Goal: Transaction & Acquisition: Purchase product/service

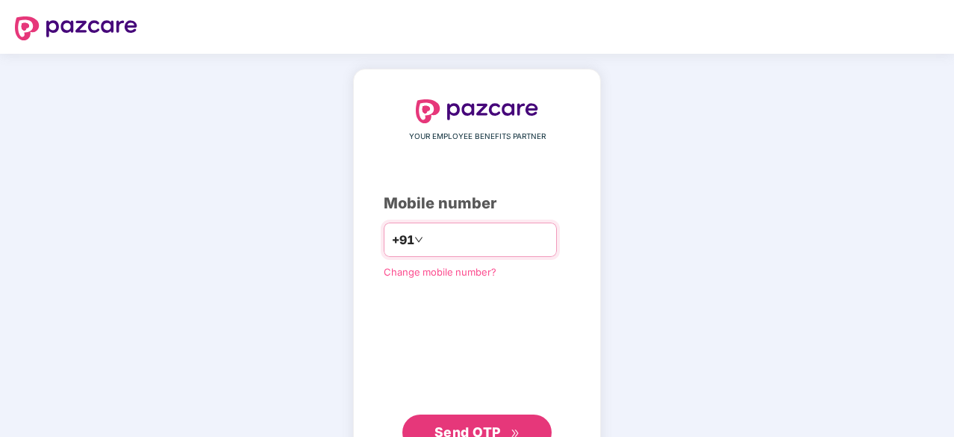
click at [451, 243] on input "number" at bounding box center [487, 240] width 122 height 24
type input "**********"
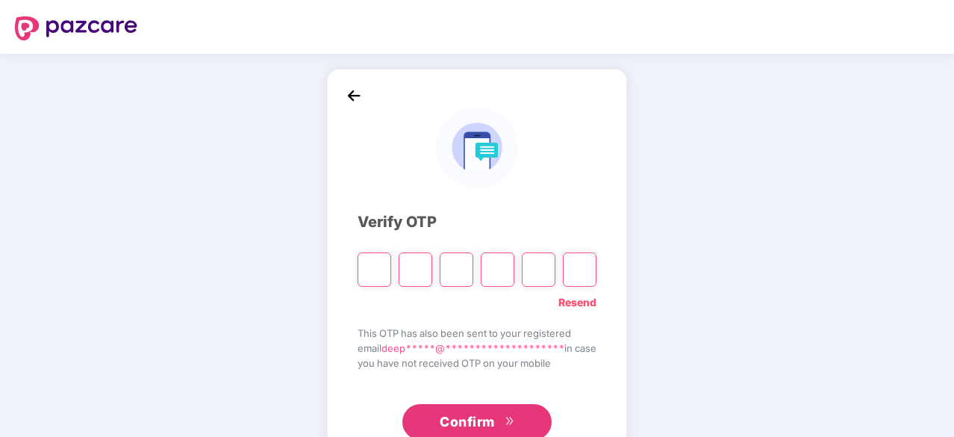
type input "*"
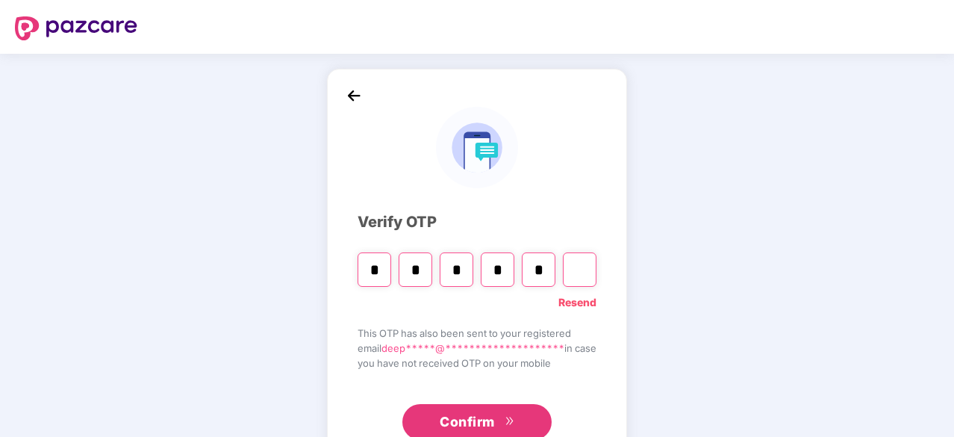
type input "*"
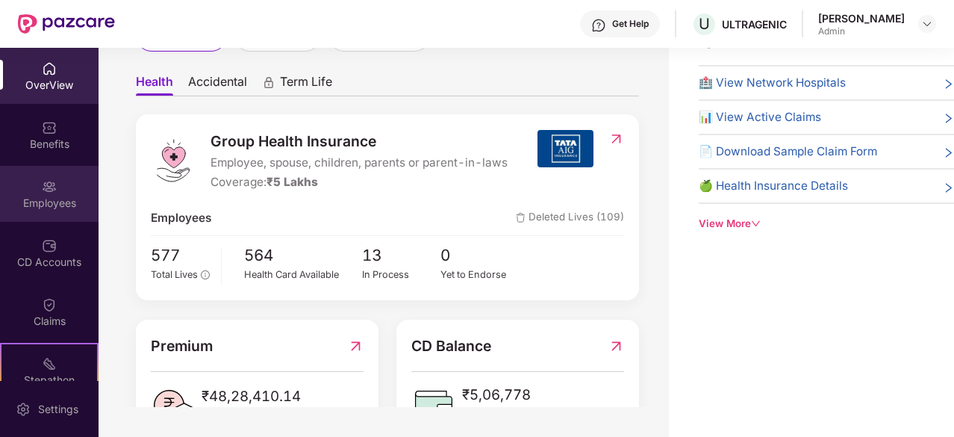
click at [51, 205] on div "Employees" at bounding box center [49, 203] width 99 height 15
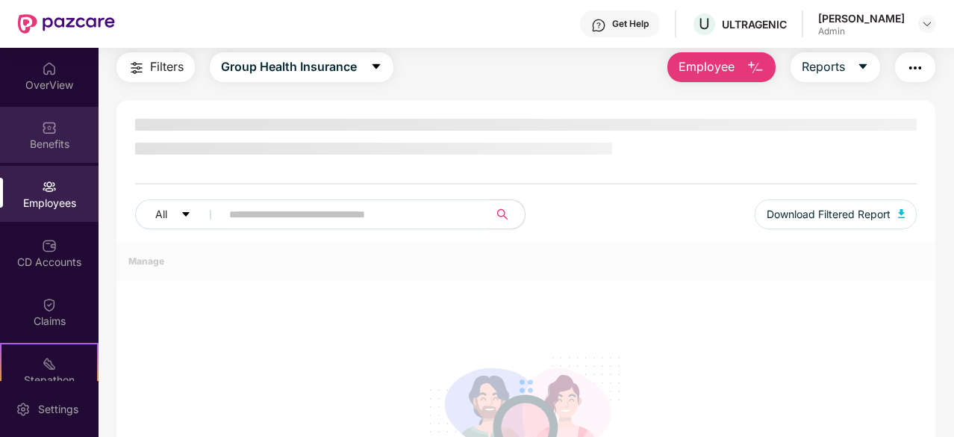
click at [48, 127] on img at bounding box center [49, 127] width 15 height 15
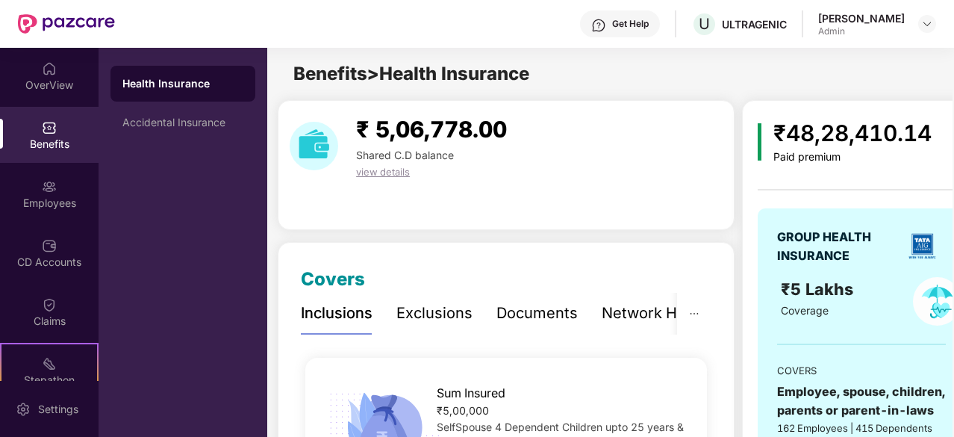
click at [445, 311] on div "Exclusions" at bounding box center [435, 313] width 76 height 23
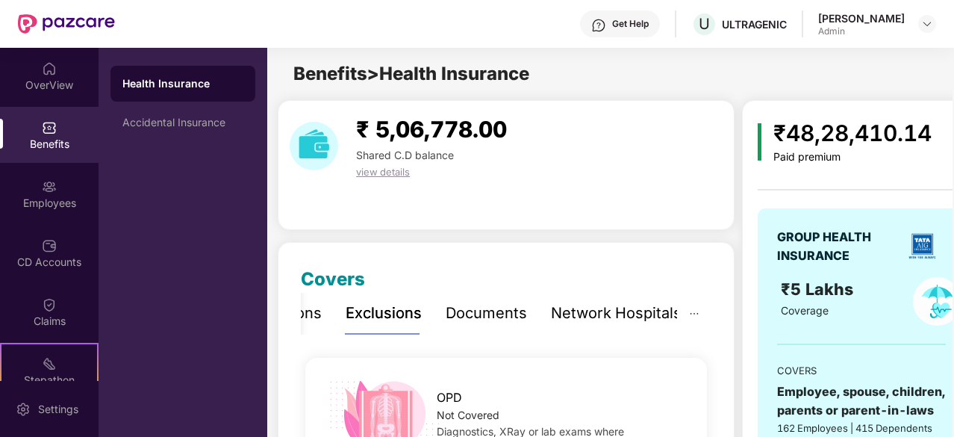
click at [446, 315] on div "Documents" at bounding box center [486, 313] width 81 height 23
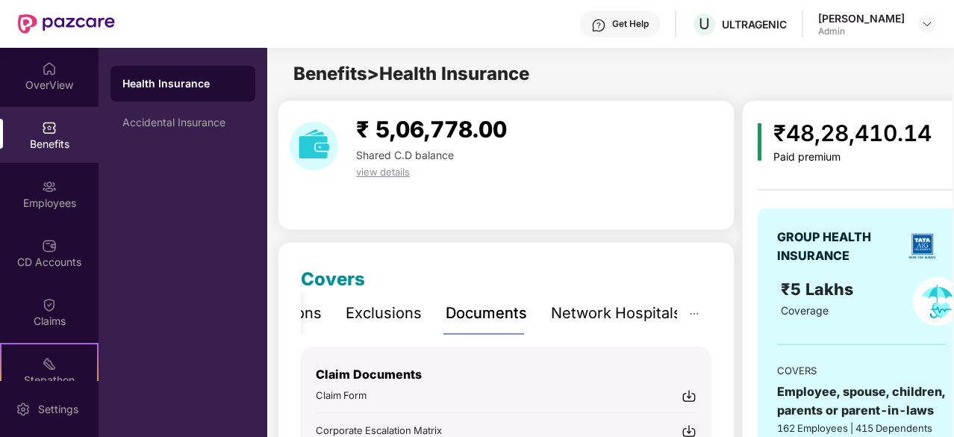
drag, startPoint x: 599, startPoint y: 311, endPoint x: 583, endPoint y: 313, distance: 15.8
click at [600, 311] on div "Network Hospitals" at bounding box center [616, 313] width 131 height 23
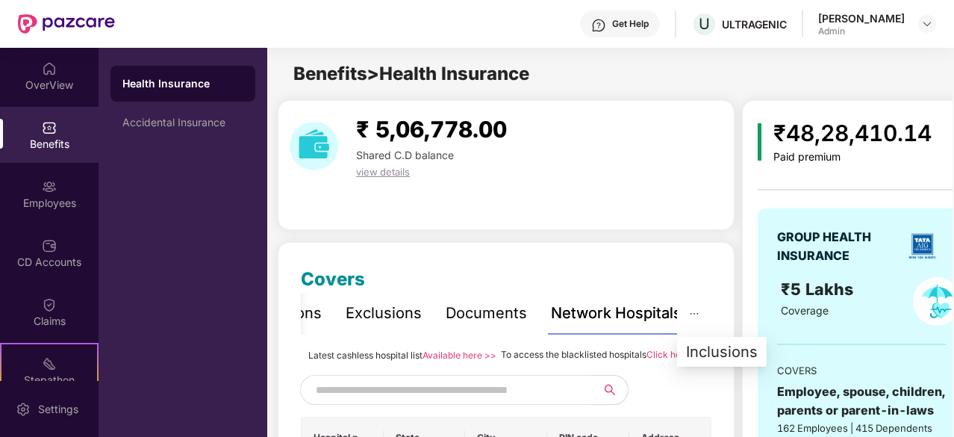
click at [700, 311] on button "button" at bounding box center [694, 313] width 34 height 41
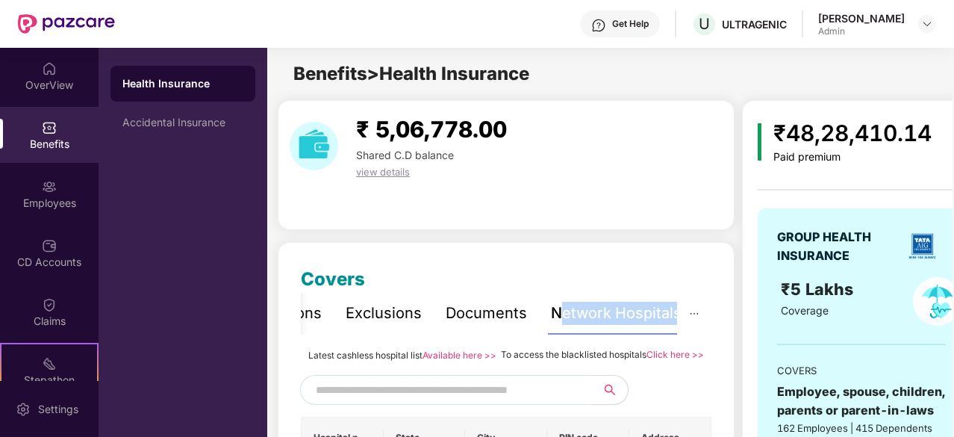
drag, startPoint x: 560, startPoint y: 328, endPoint x: 724, endPoint y: 327, distance: 163.5
click at [302, 317] on div "Inclusions" at bounding box center [286, 313] width 72 height 23
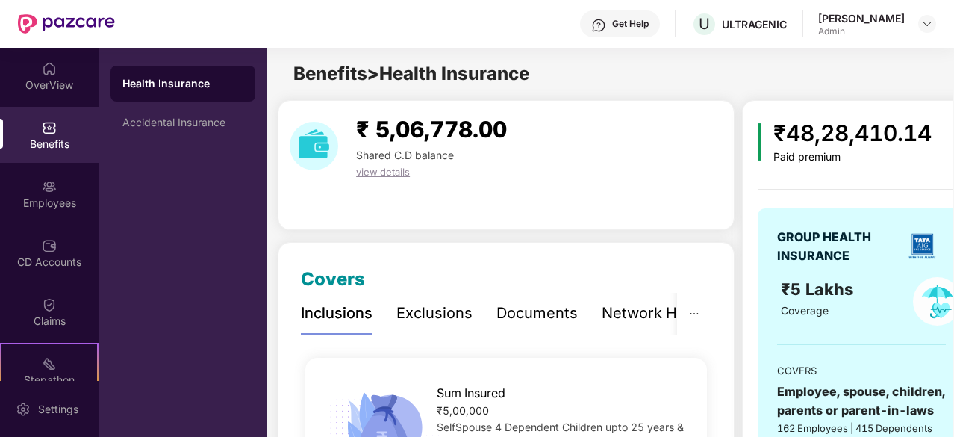
click at [338, 316] on div "Inclusions" at bounding box center [337, 313] width 72 height 23
drag, startPoint x: 344, startPoint y: 315, endPoint x: 441, endPoint y: 308, distance: 97.3
click at [344, 315] on div "Inclusions" at bounding box center [337, 313] width 72 height 23
click at [752, 70] on div "Benefits > Health Insurance" at bounding box center [610, 74] width 686 height 28
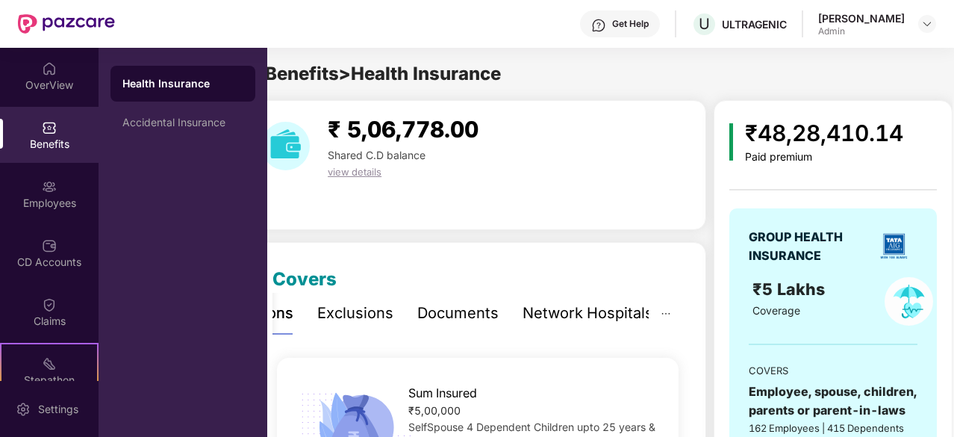
drag, startPoint x: 753, startPoint y: 70, endPoint x: 955, endPoint y: 125, distance: 209.6
click at [954, 125] on html "Get Help U ULTRAGENIC Deepanshu Admin OverView Benefits Employees CD Accounts C…" at bounding box center [477, 218] width 954 height 437
click at [714, 102] on div "₹48,28,410.14 Paid premium GROUP HEALTH INSURANCE ₹5 Lakhs Coverage COVERS Empl…" at bounding box center [814, 344] width 200 height 488
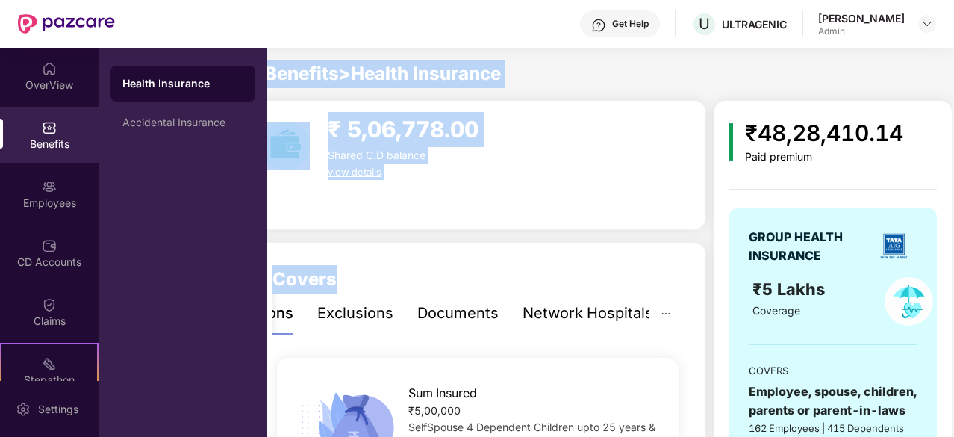
scroll to position [0, 0]
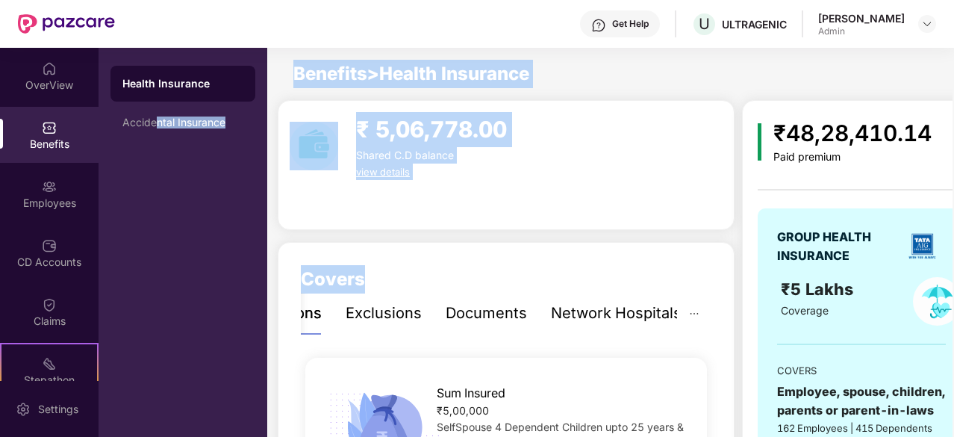
drag, startPoint x: 394, startPoint y: 231, endPoint x: 164, endPoint y: 185, distance: 235.3
click at [158, 185] on div "OverView Benefits Employees CD Accounts Claims Stepathon New Challenge Endorsem…" at bounding box center [477, 242] width 954 height 389
click at [581, 81] on div "Benefits > Health Insurance" at bounding box center [610, 74] width 686 height 28
drag, startPoint x: 689, startPoint y: 80, endPoint x: 687, endPoint y: 105, distance: 24.7
click at [690, 80] on div "Benefits > Health Insurance" at bounding box center [610, 74] width 686 height 28
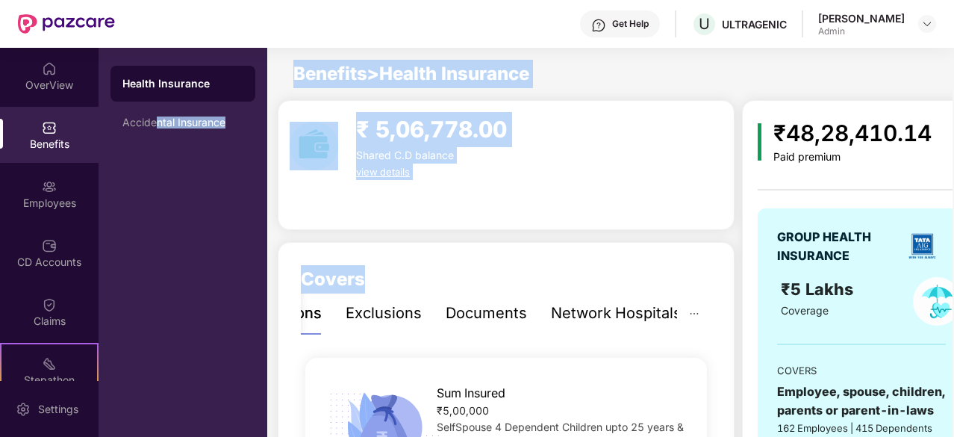
click at [683, 227] on div "₹ 5,06,778.00 Shared C.D balance view details" at bounding box center [506, 165] width 457 height 130
drag, startPoint x: 430, startPoint y: 196, endPoint x: 399, endPoint y: 84, distance: 115.6
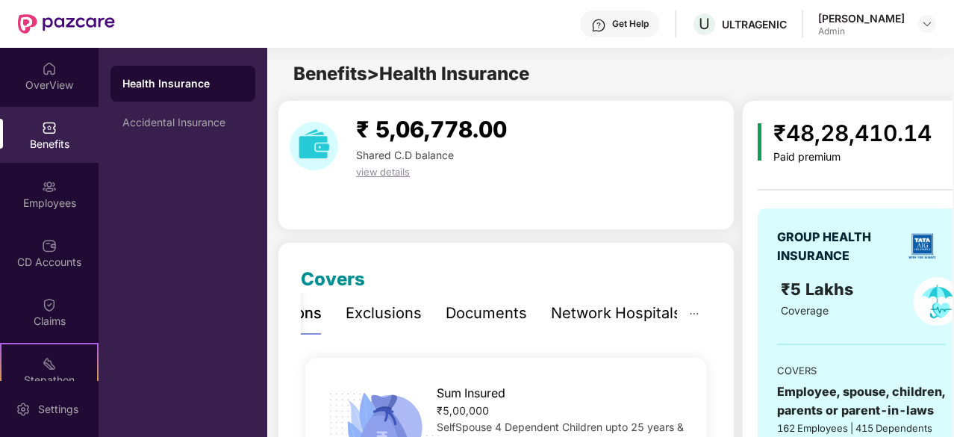
drag, startPoint x: 290, startPoint y: 75, endPoint x: 590, endPoint y: 69, distance: 300.3
click at [569, 71] on div "Benefits > Health Insurance" at bounding box center [610, 74] width 686 height 28
click at [742, 87] on div "Benefits > Health Insurance" at bounding box center [610, 74] width 686 height 28
click at [173, 134] on div "Accidental Insurance" at bounding box center [183, 123] width 145 height 36
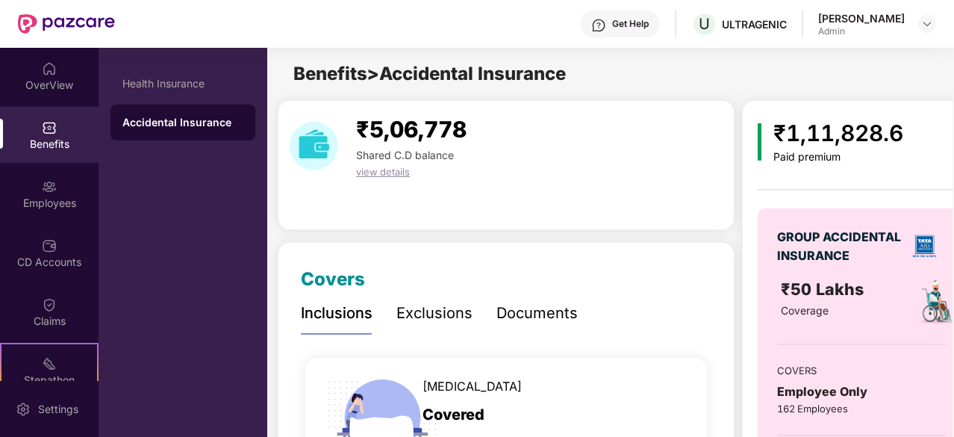
drag, startPoint x: 445, startPoint y: 320, endPoint x: 517, endPoint y: 311, distance: 72.3
click at [445, 322] on div "Exclusions" at bounding box center [435, 313] width 76 height 23
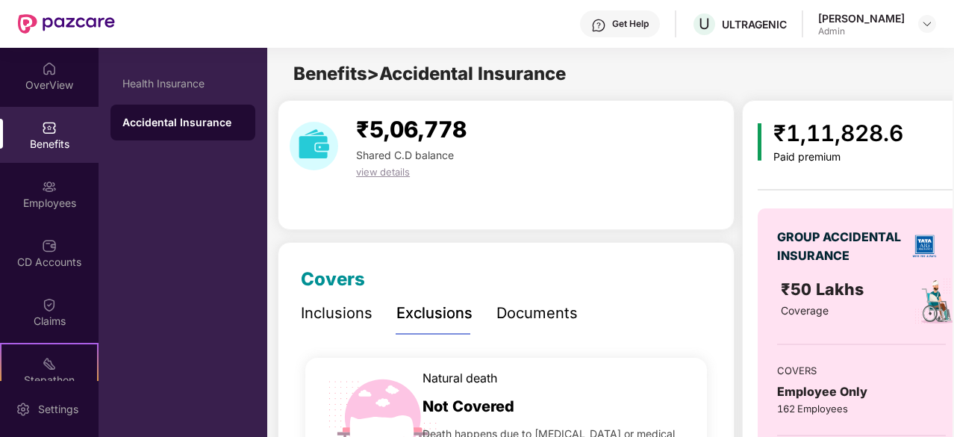
click at [527, 309] on div "Documents" at bounding box center [537, 313] width 81 height 23
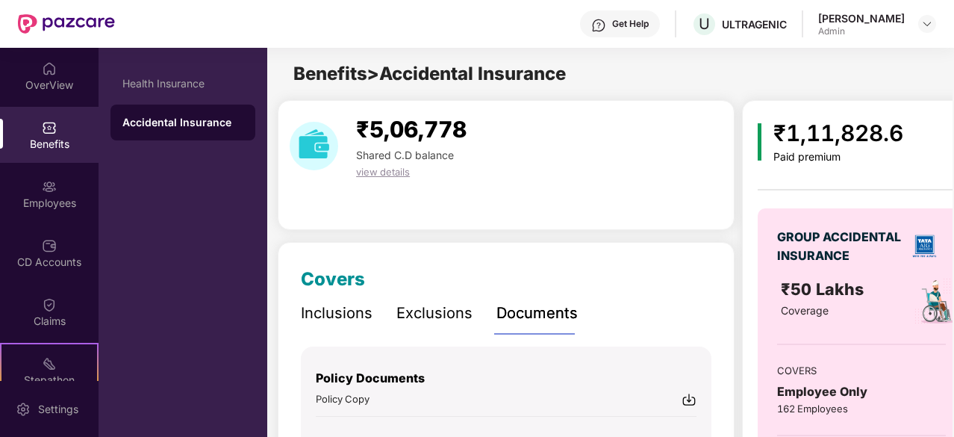
click at [354, 317] on div "Inclusions" at bounding box center [337, 313] width 72 height 23
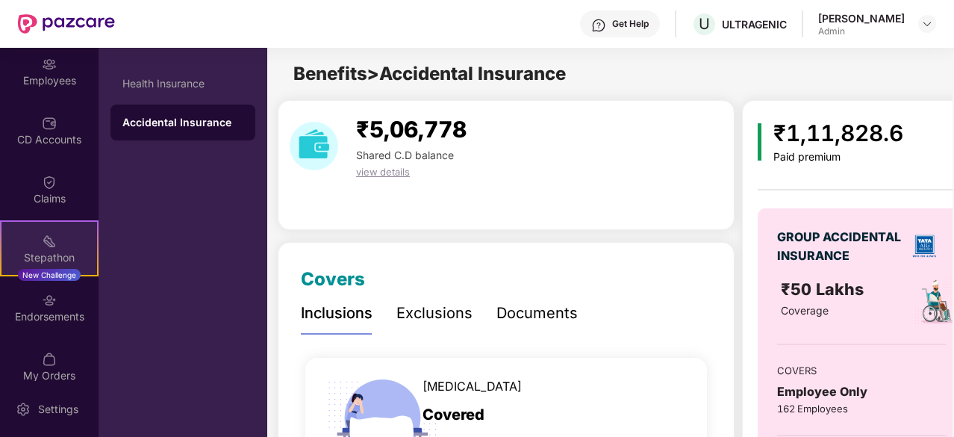
scroll to position [138, 0]
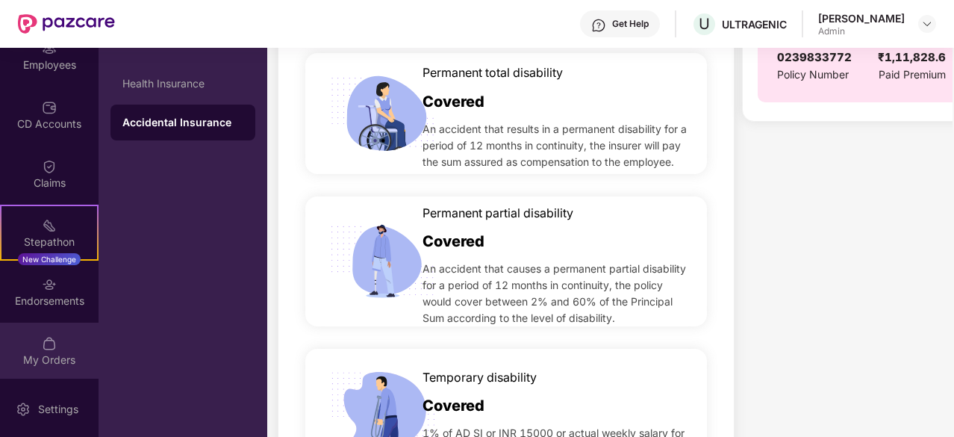
click at [55, 341] on div "My Orders" at bounding box center [49, 351] width 99 height 56
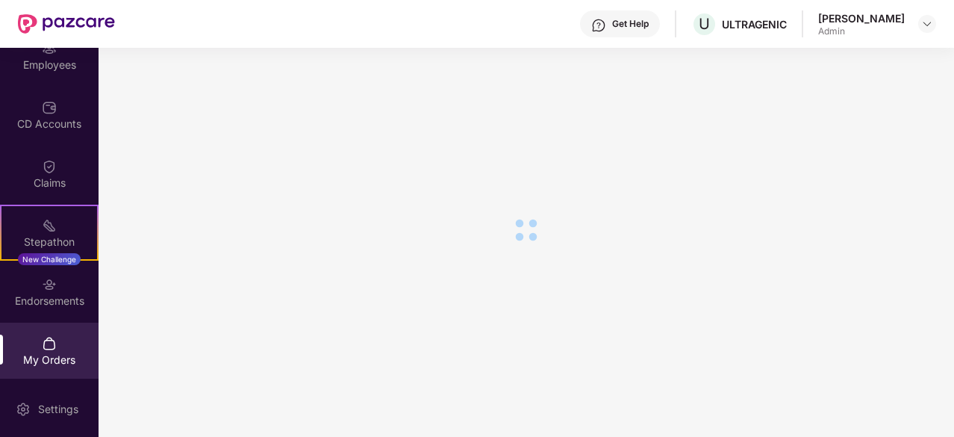
scroll to position [205, 0]
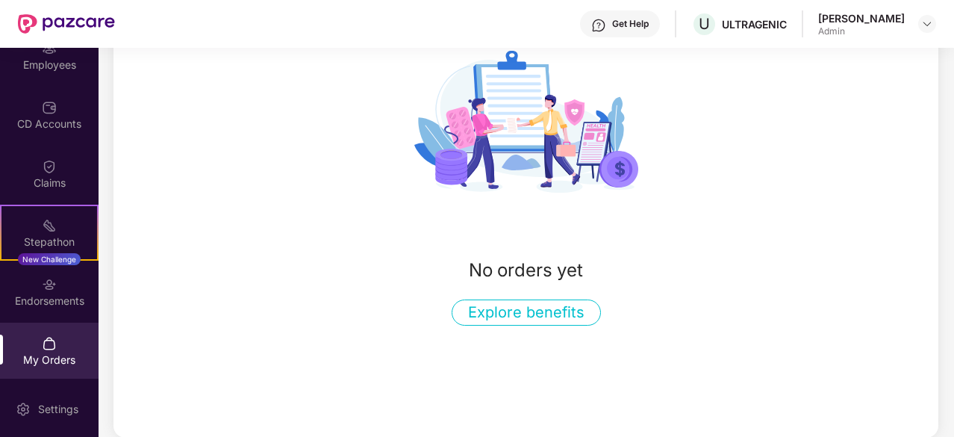
click at [502, 316] on button "Explore benefits" at bounding box center [526, 312] width 149 height 26
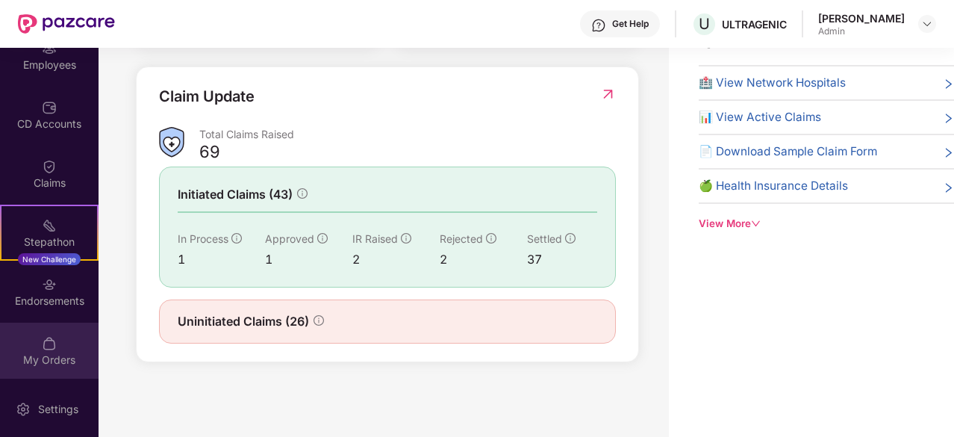
scroll to position [0, 0]
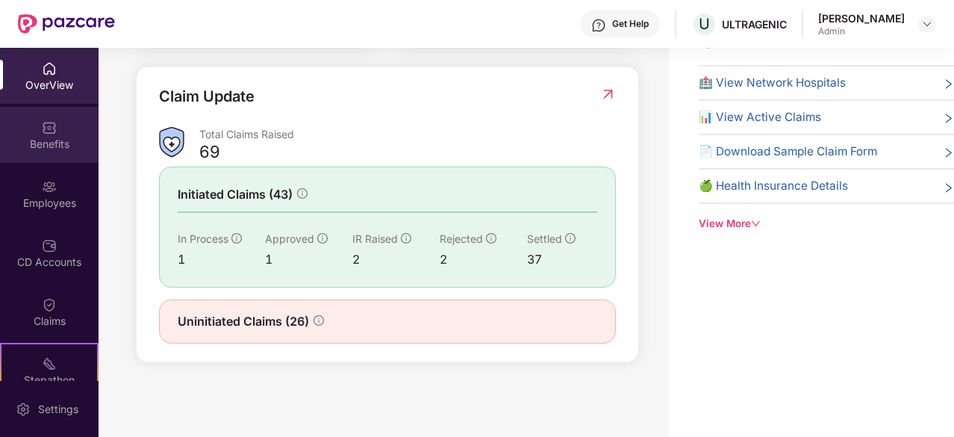
click at [58, 145] on div "Benefits" at bounding box center [49, 144] width 99 height 15
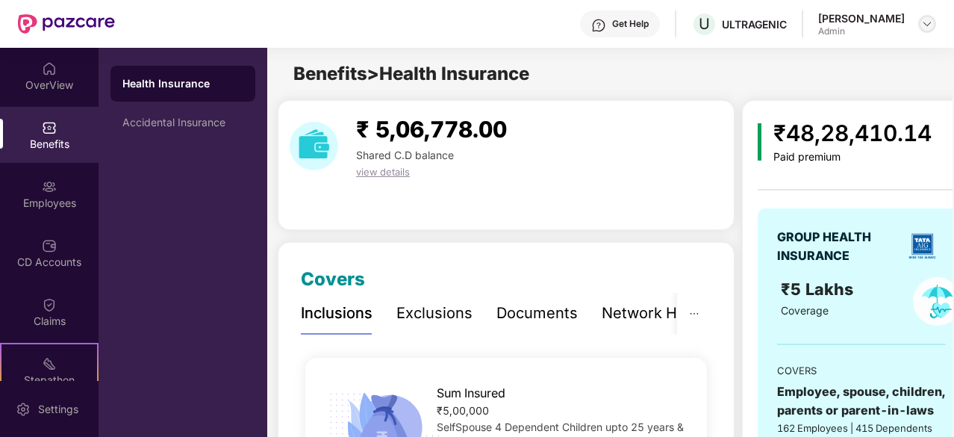
click at [926, 22] on img at bounding box center [928, 24] width 12 height 12
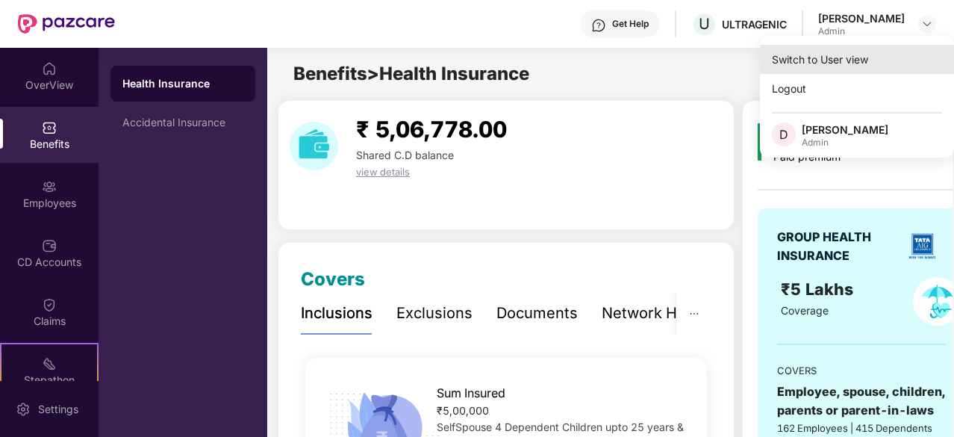
click at [792, 66] on div "Switch to User view" at bounding box center [857, 59] width 194 height 29
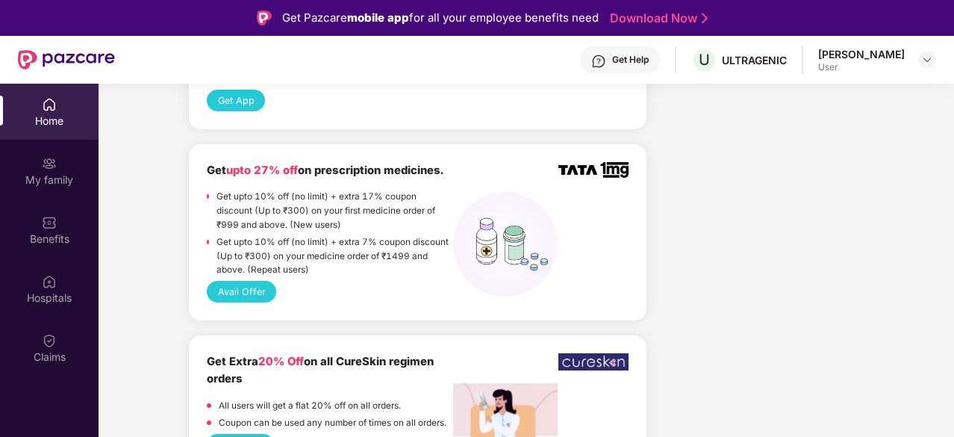
scroll to position [1195, 0]
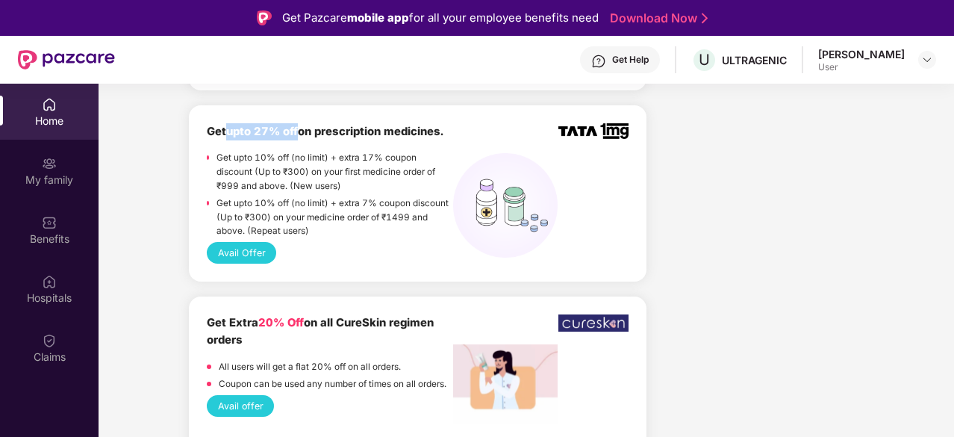
drag, startPoint x: 229, startPoint y: 129, endPoint x: 299, endPoint y: 128, distance: 70.2
click at [298, 128] on span "upto 27% off" at bounding box center [262, 131] width 72 height 13
drag, startPoint x: 741, startPoint y: 181, endPoint x: 709, endPoint y: 186, distance: 31.7
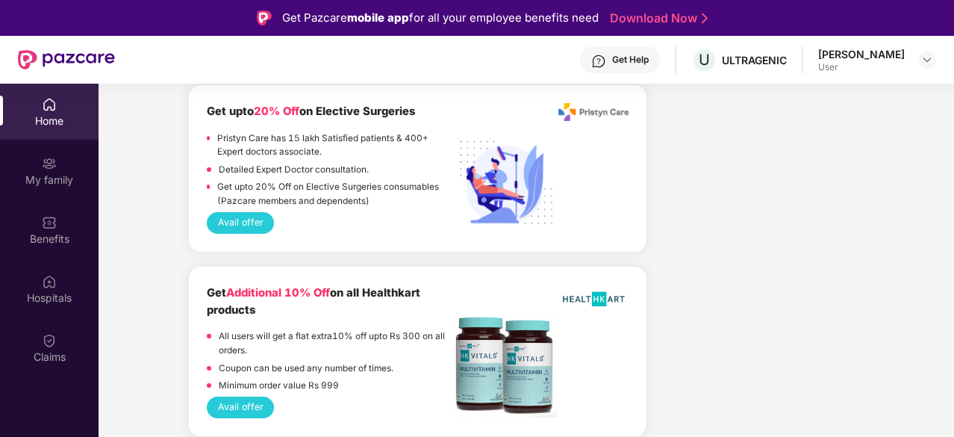
scroll to position [3062, 0]
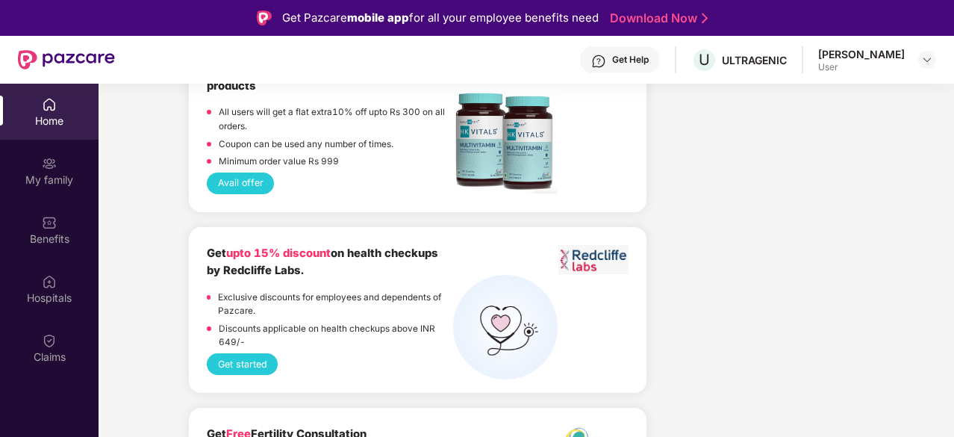
drag, startPoint x: 312, startPoint y: 288, endPoint x: 187, endPoint y: 270, distance: 125.9
click at [207, 271] on div "Get upto 15% discount on health checkups by Redcliffe Labs." at bounding box center [330, 262] width 246 height 35
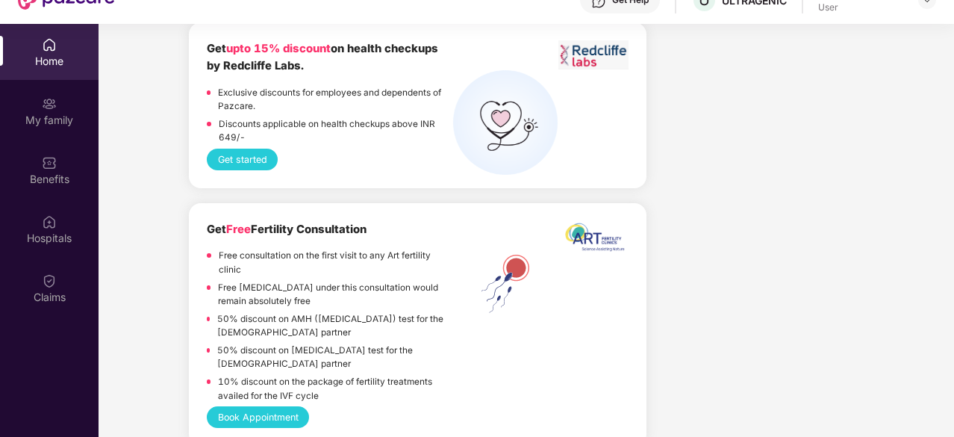
scroll to position [84, 0]
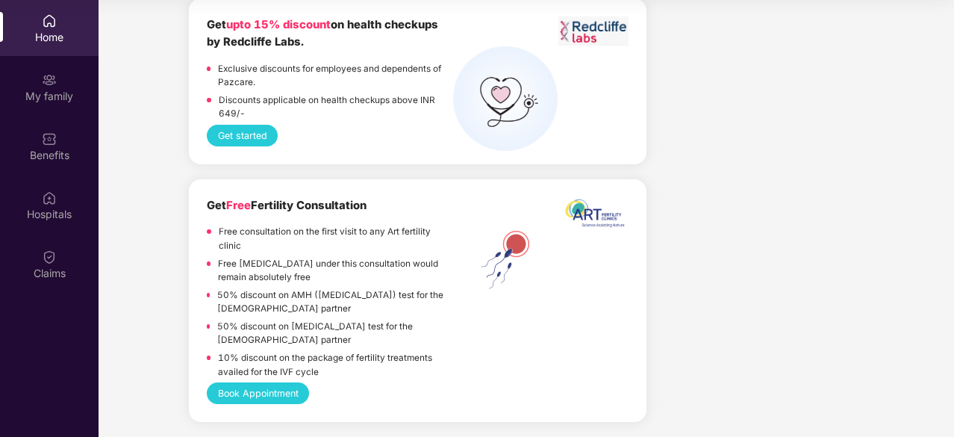
drag, startPoint x: 260, startPoint y: 208, endPoint x: 435, endPoint y: 211, distance: 175.5
click at [391, 211] on div "Get Free Fertility Consultation" at bounding box center [330, 205] width 246 height 17
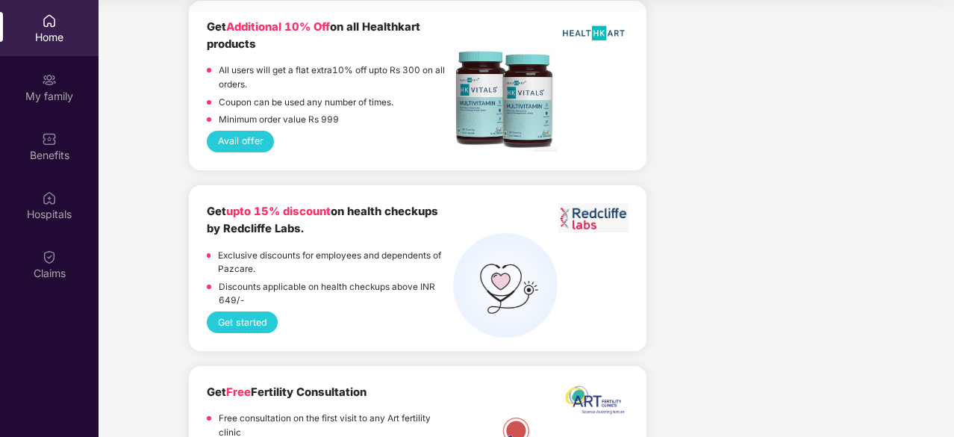
scroll to position [2997, 0]
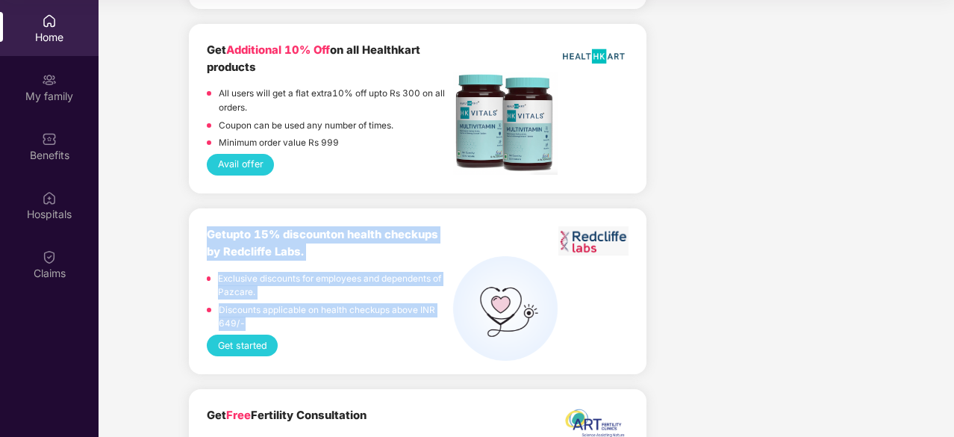
drag, startPoint x: 196, startPoint y: 248, endPoint x: 296, endPoint y: 337, distance: 133.8
click at [296, 337] on div "Get upto 15% discount on health checkups by Redcliffe Labs. Exclusive discounts…" at bounding box center [418, 291] width 458 height 166
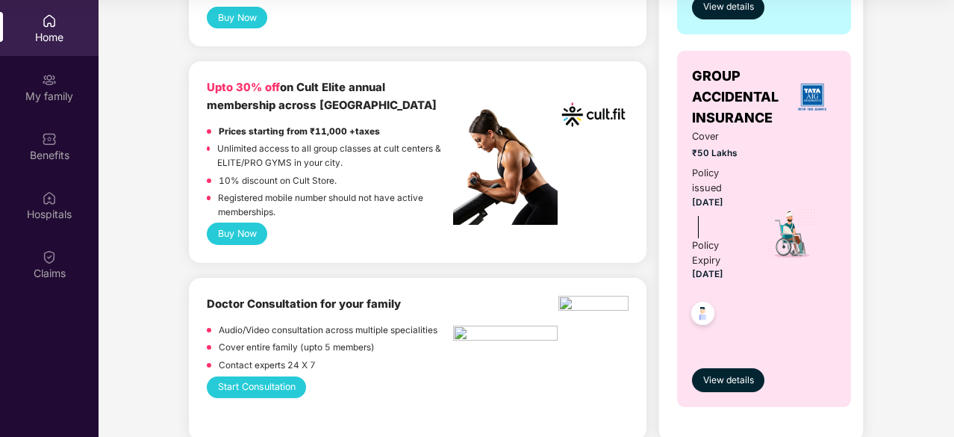
scroll to position [532, 0]
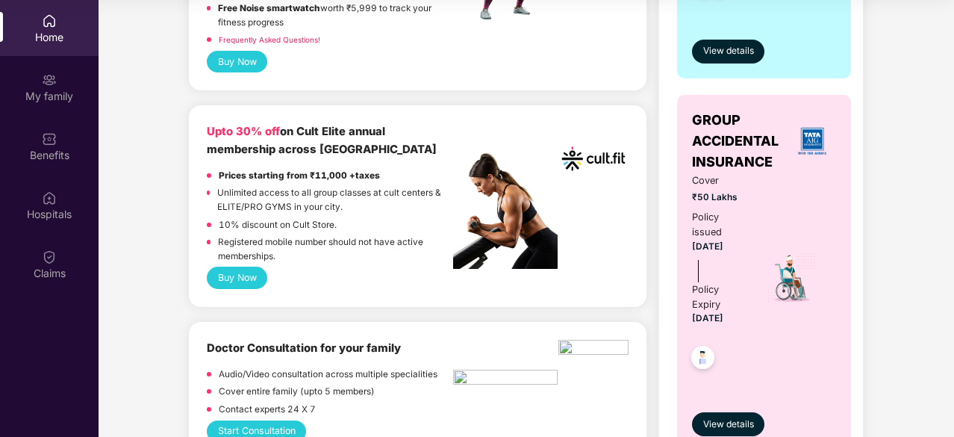
click at [246, 271] on button "Buy Now" at bounding box center [237, 278] width 60 height 22
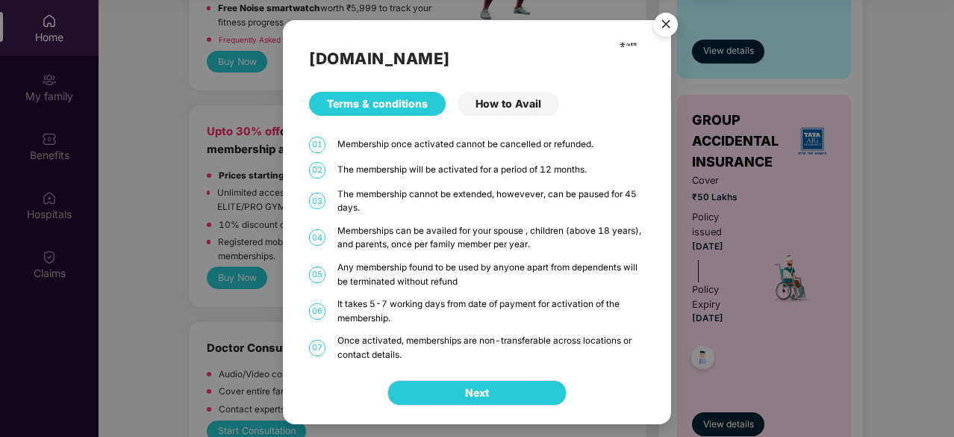
click at [520, 105] on div "How to Avail" at bounding box center [509, 104] width 102 height 24
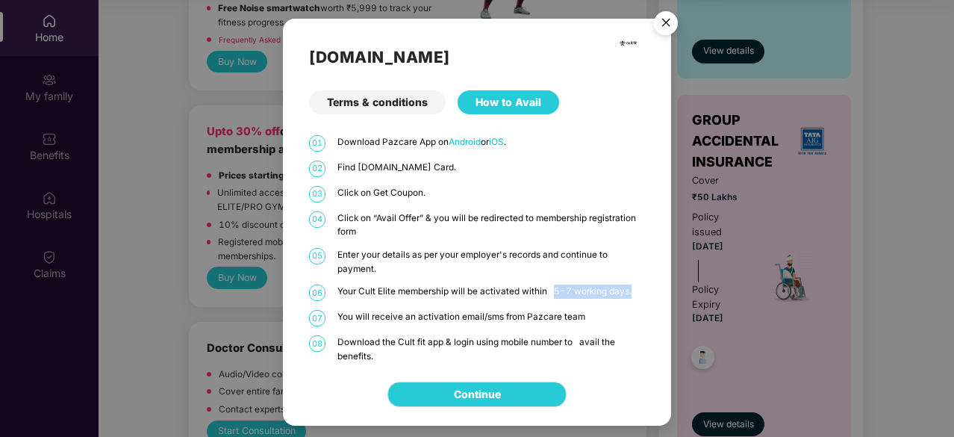
drag, startPoint x: 585, startPoint y: 290, endPoint x: 527, endPoint y: 296, distance: 58.6
click at [641, 293] on p "Your Cult Elite membership will be activated within 5-7 working days." at bounding box center [492, 292] width 308 height 14
click at [402, 296] on p "Your Cult Elite membership will be activated within 5-7 working days." at bounding box center [492, 292] width 308 height 14
drag, startPoint x: 368, startPoint y: 319, endPoint x: 526, endPoint y: 319, distance: 157.6
click at [526, 319] on p "You will receive an activation email/sms from Pazcare team" at bounding box center [492, 317] width 308 height 14
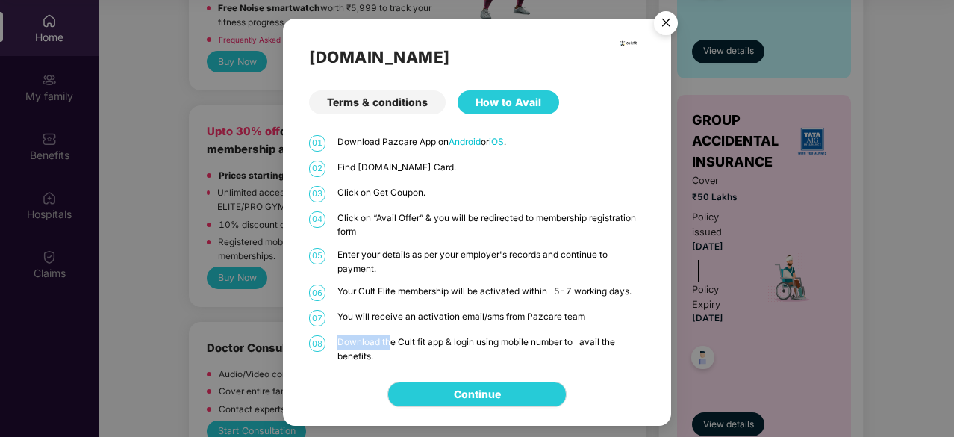
drag, startPoint x: 336, startPoint y: 338, endPoint x: 388, endPoint y: 346, distance: 52.1
click at [388, 346] on div "08 Download the Cult fit app & login using mobile number to avail the benefits." at bounding box center [477, 349] width 336 height 28
click at [663, 25] on img "Close" at bounding box center [666, 25] width 42 height 42
